Goal: Information Seeking & Learning: Learn about a topic

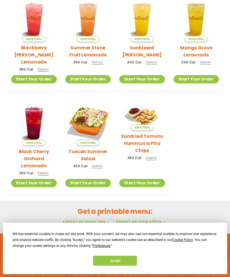
scroll to position [157, 0]
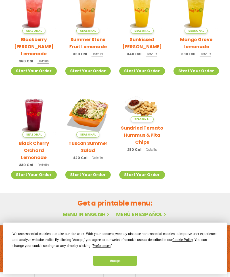
click at [99, 211] on link "Menu in English" at bounding box center [87, 214] width 48 height 7
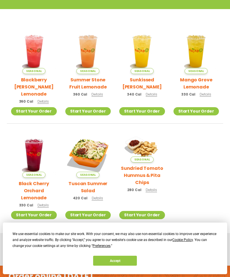
scroll to position [157, 0]
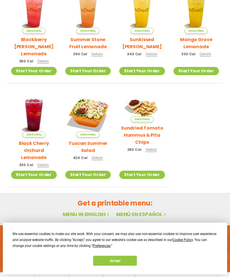
click at [118, 266] on button "Accept" at bounding box center [115, 261] width 44 height 10
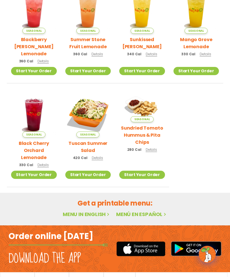
click at [101, 211] on link "Menu in English" at bounding box center [87, 214] width 48 height 7
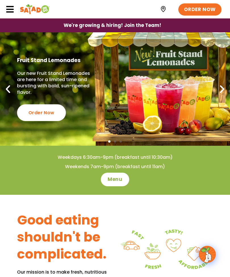
click at [124, 180] on link "Menu" at bounding box center [115, 180] width 28 height 14
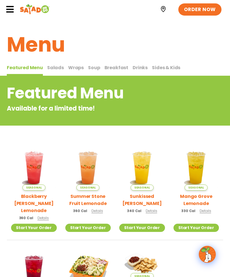
click at [58, 66] on span "Salads" at bounding box center [55, 67] width 17 height 7
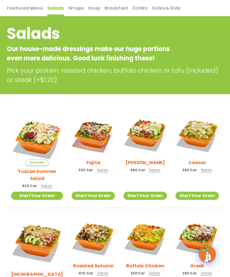
scroll to position [65, 0]
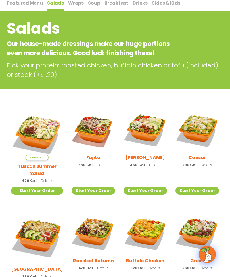
click at [94, 160] on h2 "Fajita" at bounding box center [93, 157] width 14 height 7
click at [43, 163] on h2 "Tuscan Summer Salad" at bounding box center [37, 170] width 52 height 14
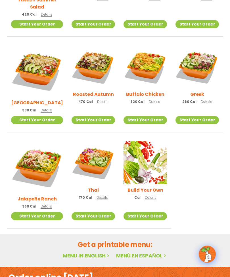
scroll to position [232, 0]
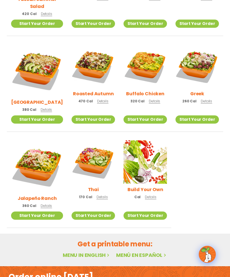
click at [96, 180] on div "Thai 170 Cal Details" at bounding box center [92, 171] width 43 height 62
click at [156, 166] on img at bounding box center [144, 161] width 43 height 43
click at [101, 154] on img at bounding box center [92, 161] width 43 height 43
click at [155, 93] on div "Buffalo Chicken 320 Cal Details" at bounding box center [144, 76] width 43 height 62
click at [98, 99] on span "Details" at bounding box center [102, 101] width 11 height 5
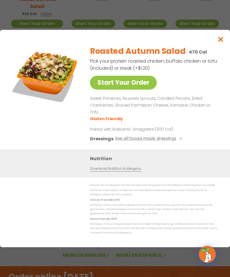
click at [167, 142] on button "See all house made dressings" at bounding box center [149, 138] width 69 height 7
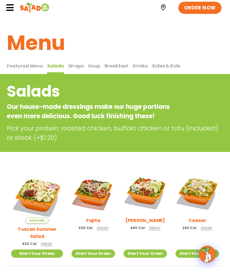
scroll to position [0, 0]
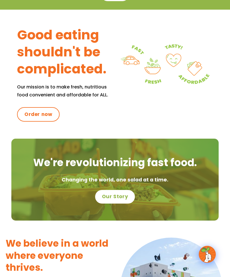
scroll to position [185, 0]
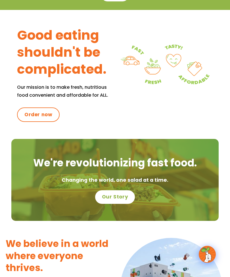
click at [49, 112] on span "Order now" at bounding box center [38, 114] width 28 height 7
